Goal: Task Accomplishment & Management: Complete application form

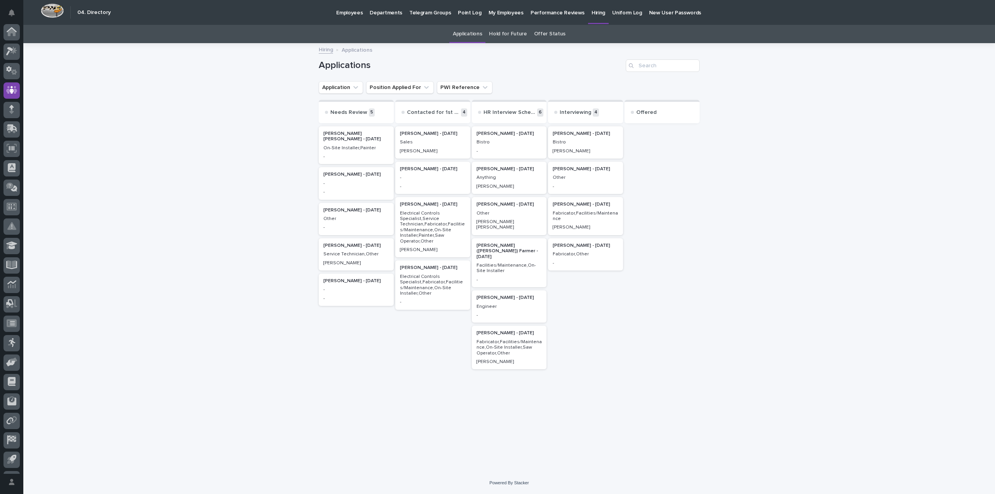
scroll to position [36, 0]
click at [508, 145] on div "[PERSON_NAME] - [DATE] Bistro -" at bounding box center [509, 142] width 75 height 32
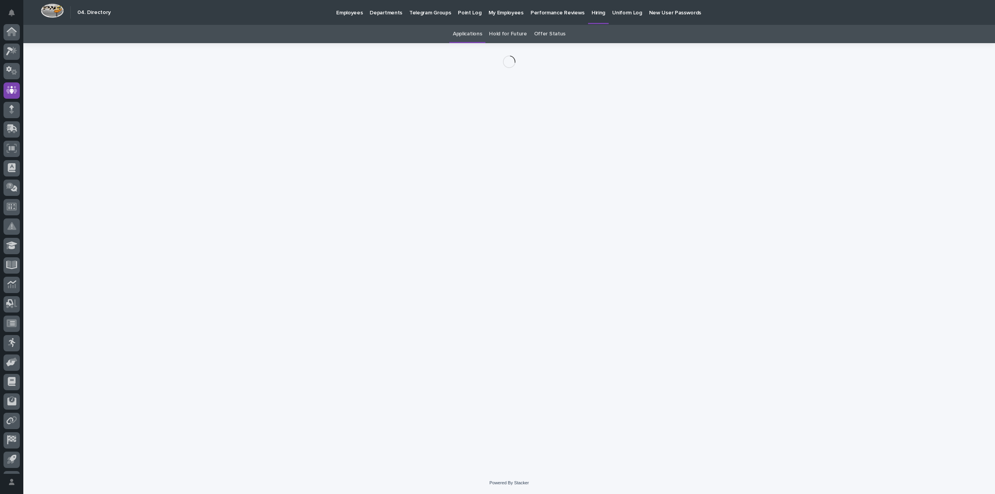
scroll to position [36, 0]
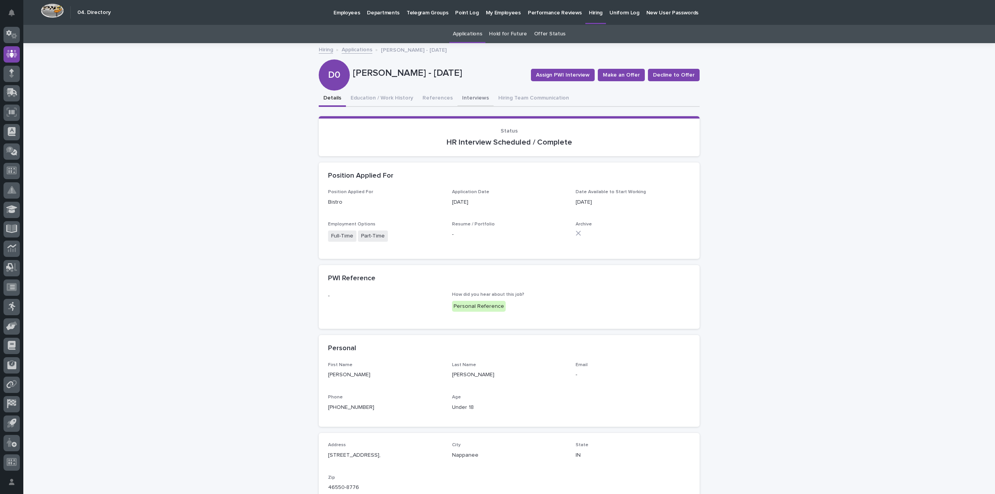
click at [467, 96] on button "Interviews" at bounding box center [475, 99] width 36 height 16
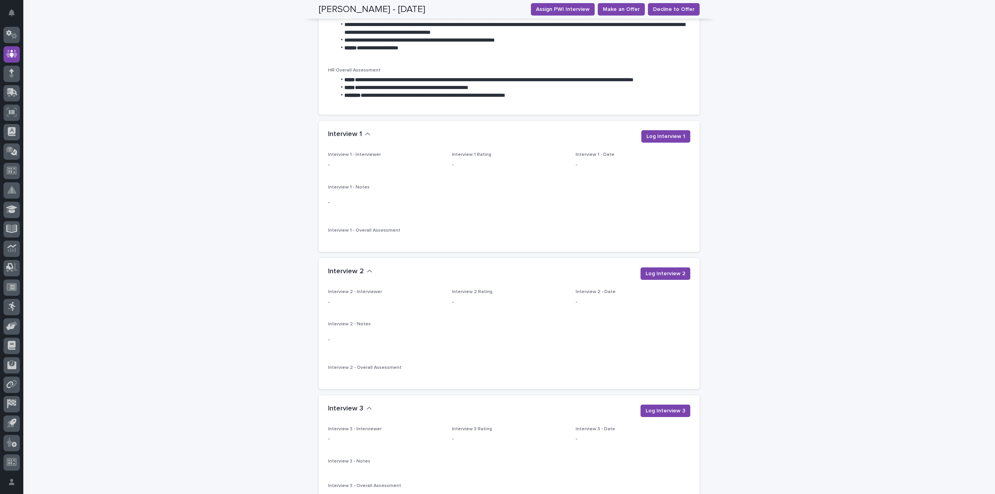
scroll to position [661, 0]
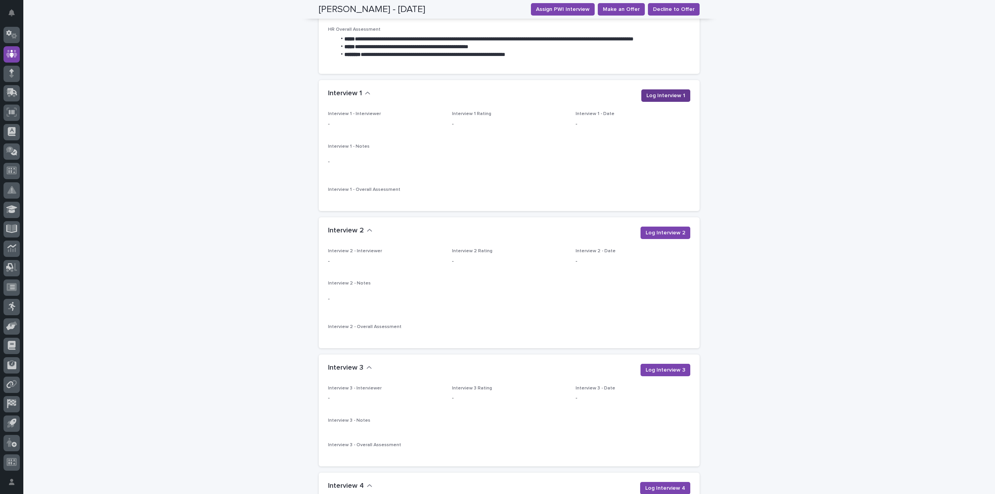
click at [657, 91] on button "Log Interview 1" at bounding box center [665, 95] width 49 height 12
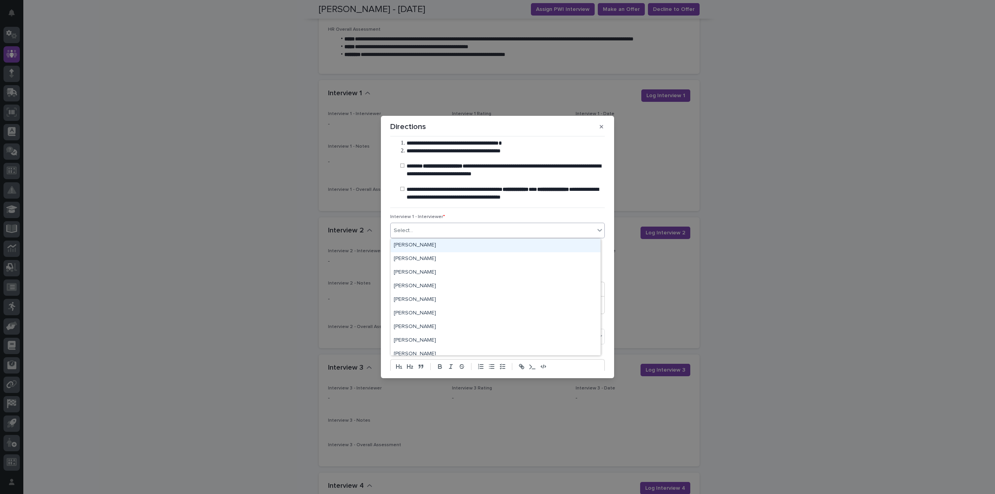
click at [429, 230] on div "Select..." at bounding box center [493, 230] width 204 height 13
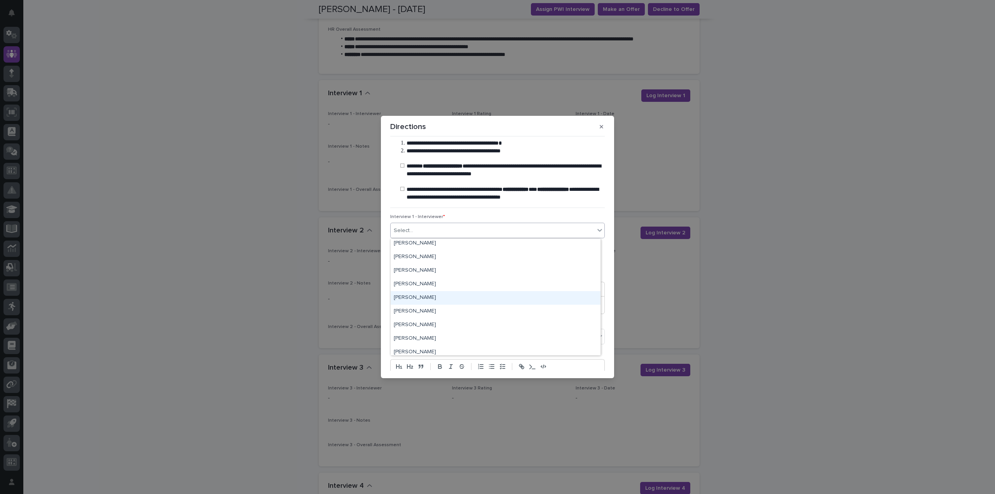
click at [441, 296] on div "[PERSON_NAME]" at bounding box center [496, 298] width 210 height 14
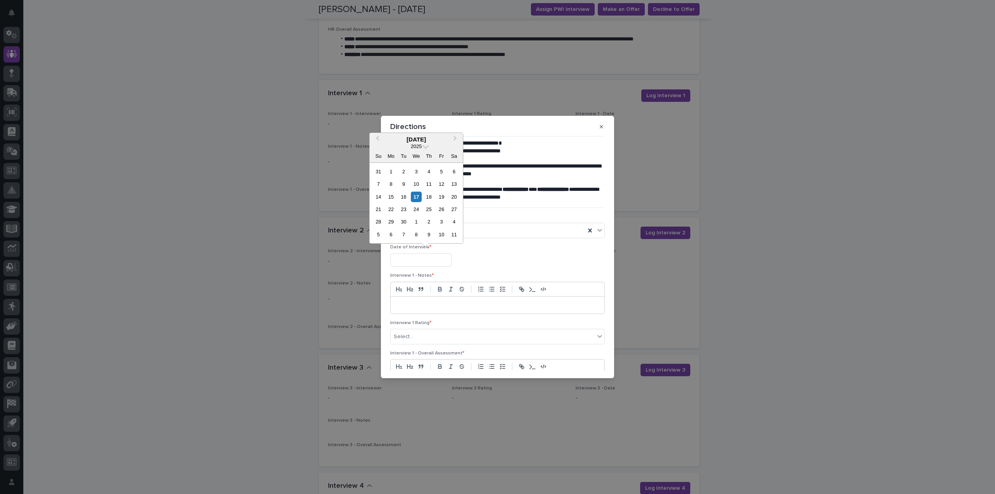
click at [421, 263] on input "text" at bounding box center [420, 260] width 61 height 14
click at [404, 194] on div "16" at bounding box center [403, 197] width 10 height 10
type input "**********"
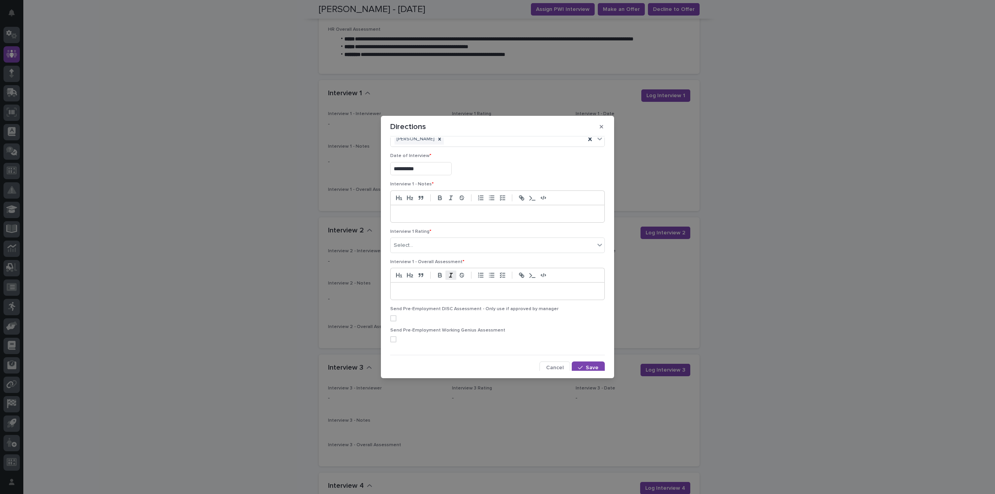
scroll to position [94, 0]
click at [434, 244] on div "Select..." at bounding box center [493, 242] width 204 height 13
click at [441, 290] on div "3 - Acceptable Candidate (Advance with Hesitations)" at bounding box center [496, 284] width 210 height 14
